Goal: Task Accomplishment & Management: Manage account settings

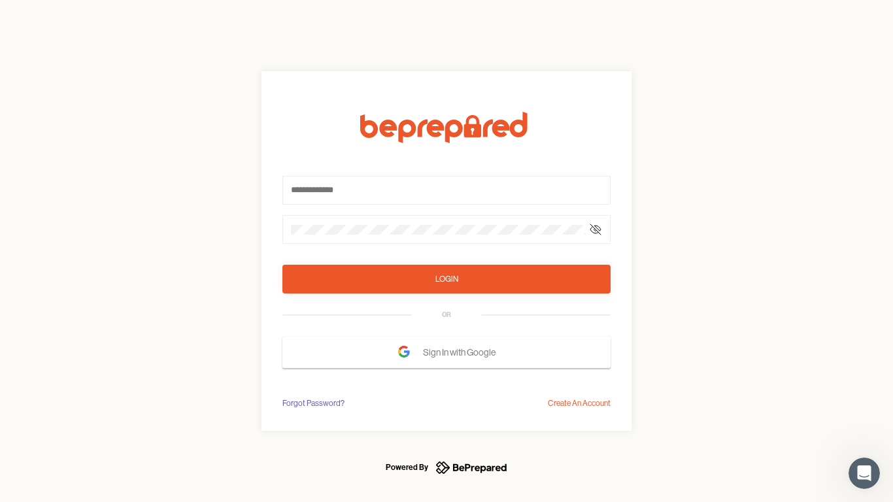
click at [446, 251] on form "Login OR Sign In with Google" at bounding box center [446, 240] width 328 height 256
click at [595, 229] on icon at bounding box center [595, 229] width 10 height 10
click at [446, 279] on div "Login" at bounding box center [446, 278] width 23 height 13
click at [446, 352] on span "Sign In with Google" at bounding box center [462, 352] width 79 height 24
click at [312, 403] on div "Forgot Password?" at bounding box center [313, 403] width 62 height 13
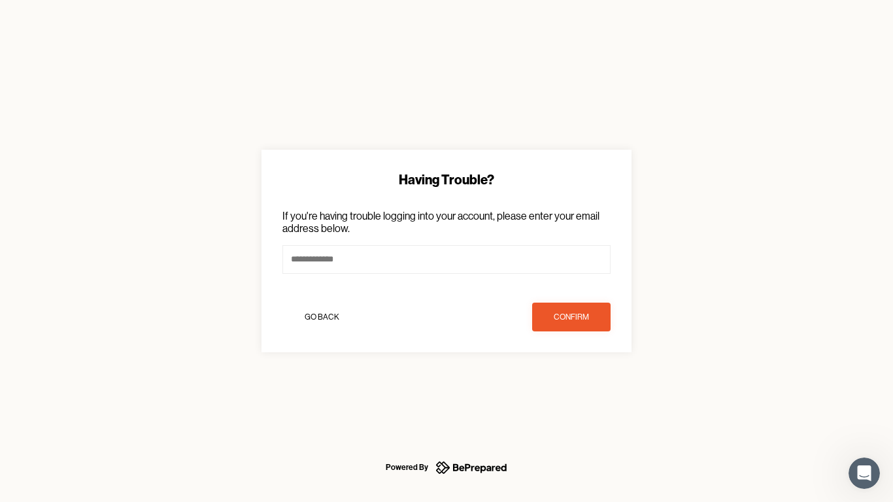
click at [579, 403] on div "Having Trouble? If you're having trouble logging into your account, please ente…" at bounding box center [446, 251] width 893 height 502
click at [864, 472] on icon "Open Intercom Messenger" at bounding box center [864, 474] width 22 height 22
